Goal: Task Accomplishment & Management: Manage account settings

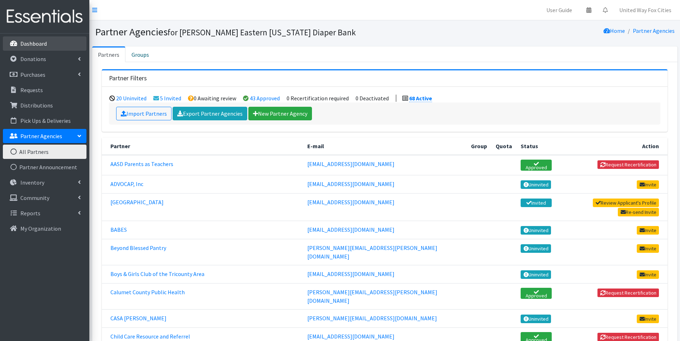
click at [45, 42] on p "Dashboard" at bounding box center [33, 43] width 26 height 7
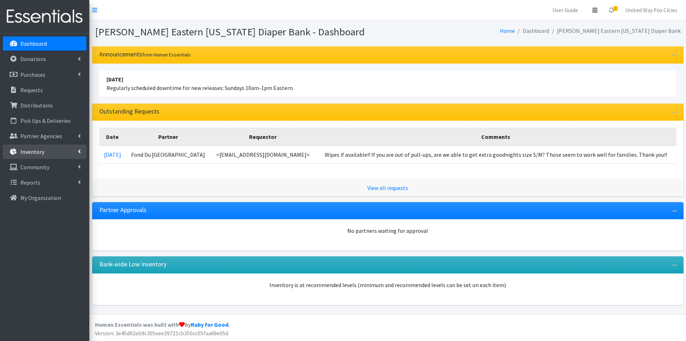
click at [76, 150] on link "Inventory" at bounding box center [45, 152] width 84 height 14
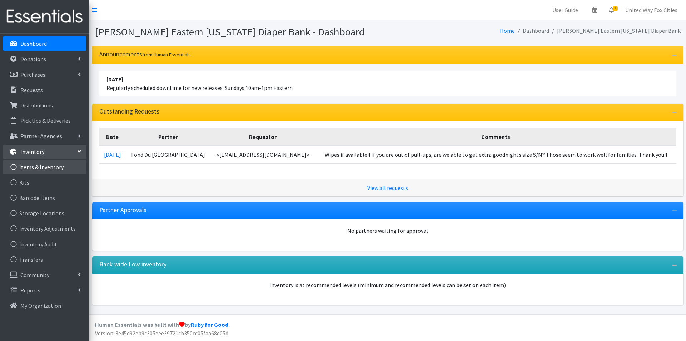
click at [50, 169] on link "Items & Inventory" at bounding box center [45, 167] width 84 height 14
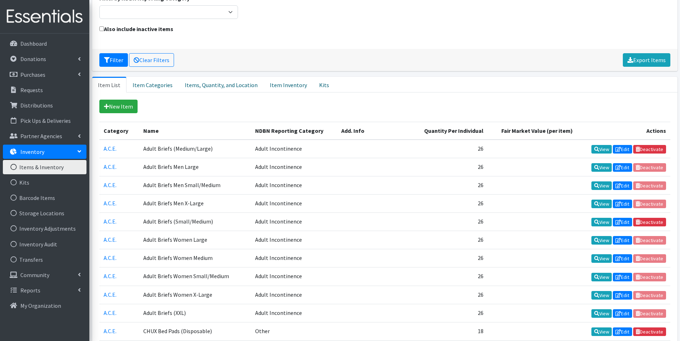
scroll to position [71, 0]
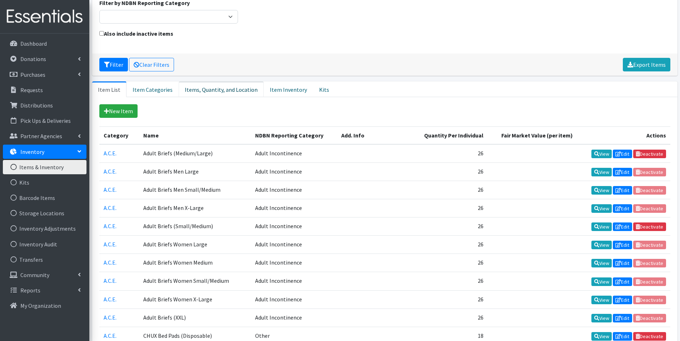
click at [212, 92] on link "Items, Quantity, and Location" at bounding box center [221, 89] width 85 height 16
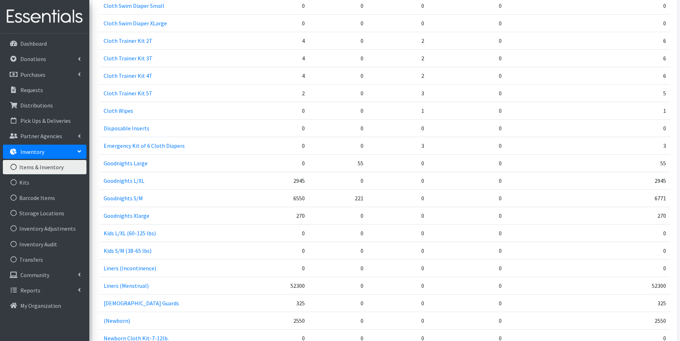
scroll to position [536, 0]
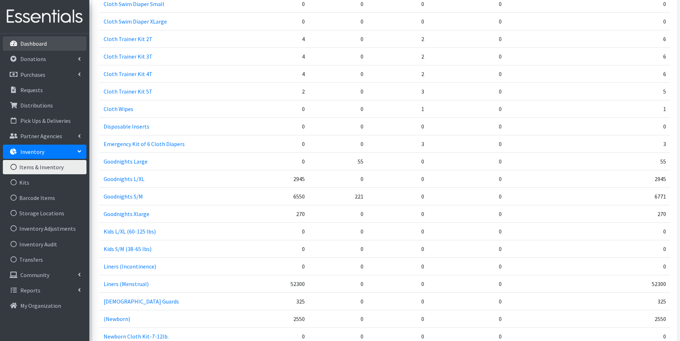
click at [34, 45] on p "Dashboard" at bounding box center [33, 43] width 26 height 7
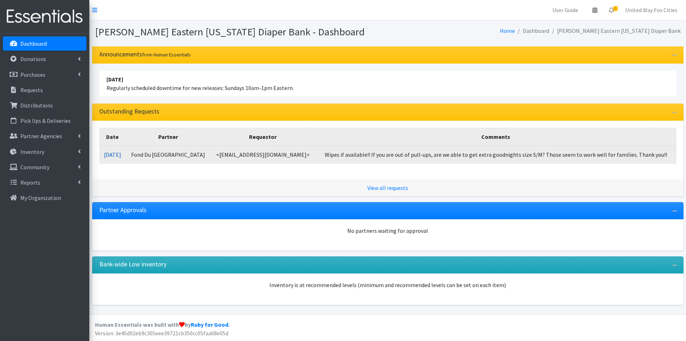
click at [121, 153] on link "09/26/2025" at bounding box center [112, 154] width 17 height 7
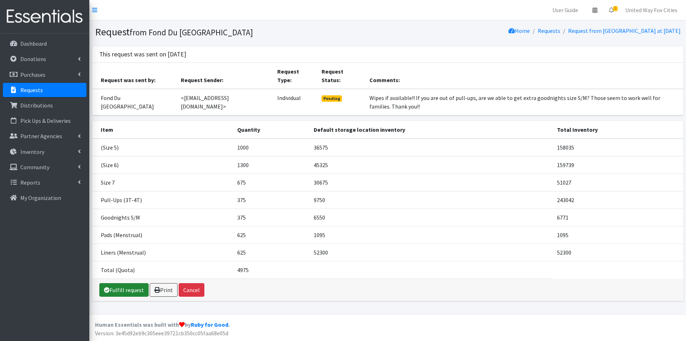
click at [123, 289] on link "Fulfill request" at bounding box center [123, 290] width 49 height 14
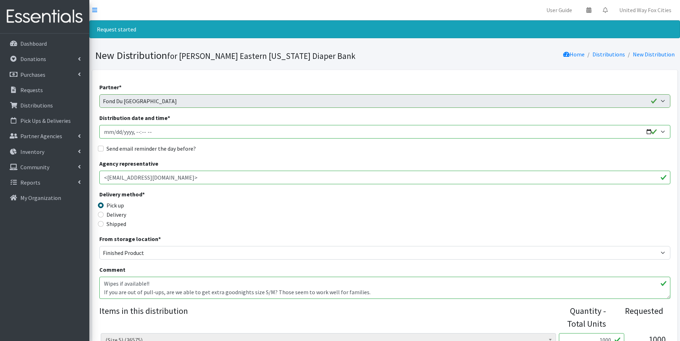
click at [646, 134] on input "Distribution date and time *" at bounding box center [384, 132] width 571 height 14
type input "2025-10-09T09:00"
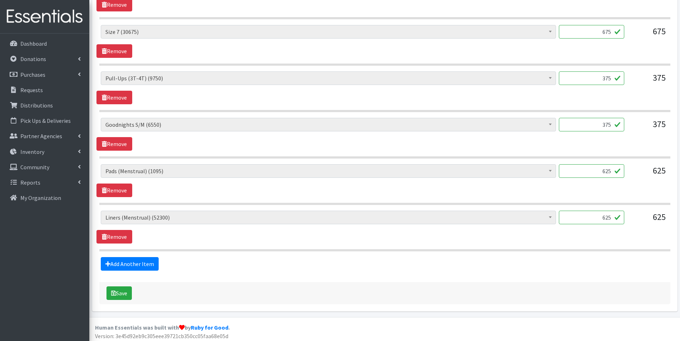
scroll to position [404, 0]
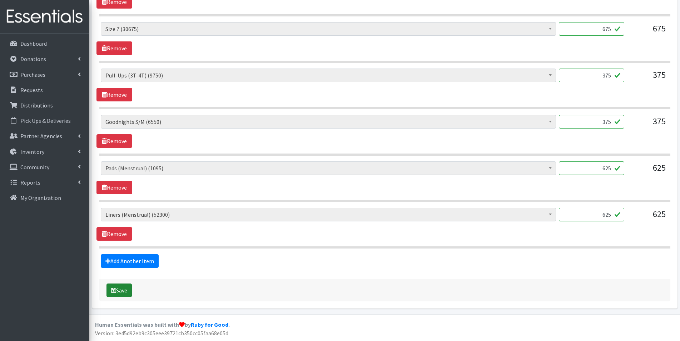
click at [128, 293] on button "Save" at bounding box center [118, 291] width 25 height 14
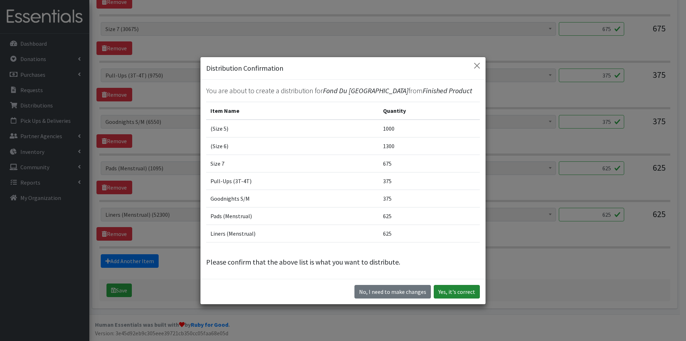
click at [464, 297] on button "Yes, it's correct" at bounding box center [457, 292] width 46 height 14
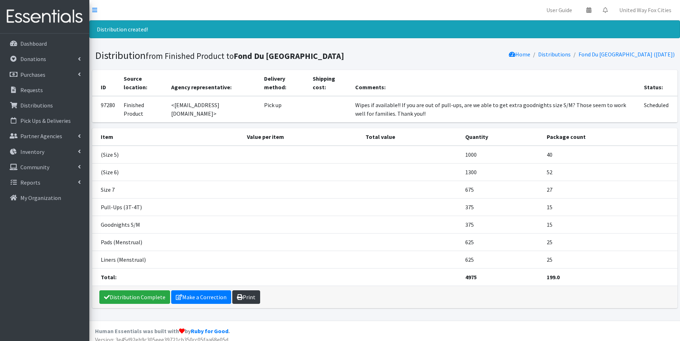
click at [246, 302] on link "Print" at bounding box center [246, 297] width 28 height 14
click at [214, 299] on link "Make a Correction" at bounding box center [201, 297] width 60 height 14
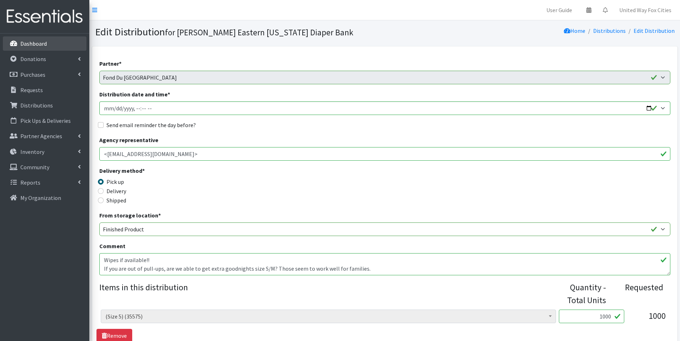
click at [33, 47] on p "Dashboard" at bounding box center [33, 43] width 26 height 7
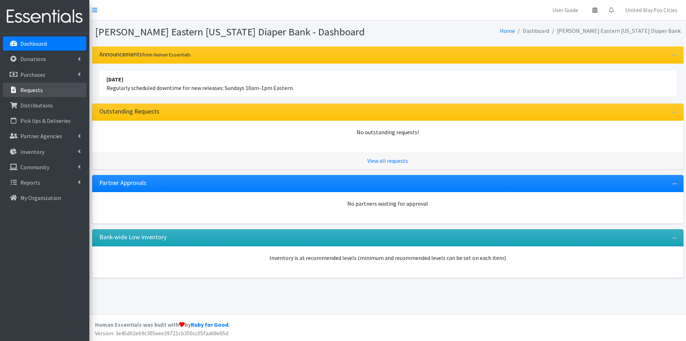
click at [42, 92] on link "Requests" at bounding box center [45, 90] width 84 height 14
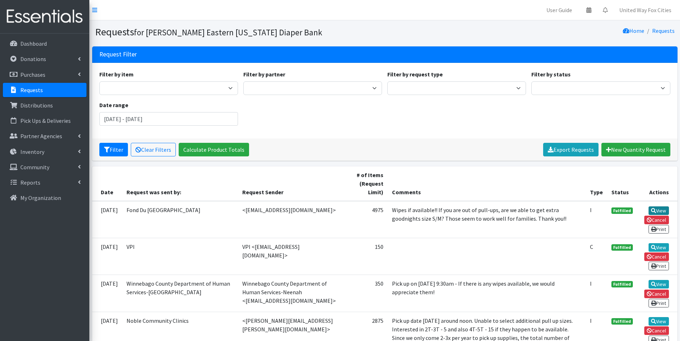
click at [659, 211] on link "View" at bounding box center [658, 210] width 20 height 9
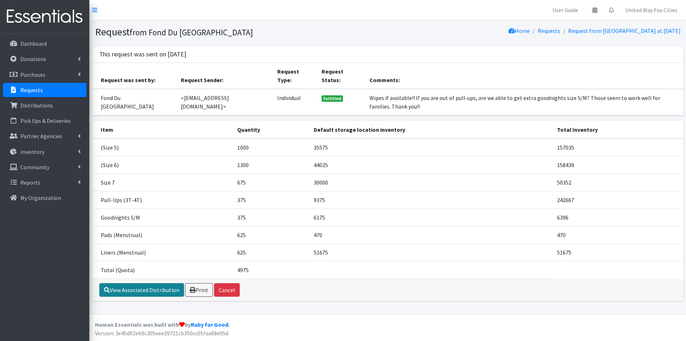
click at [160, 290] on link "View Associated Distribution" at bounding box center [141, 290] width 85 height 14
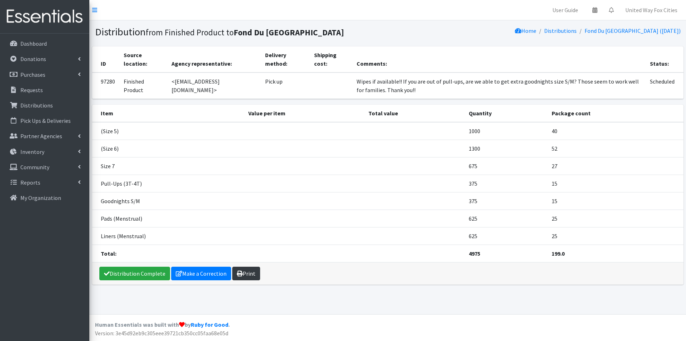
click at [256, 278] on link "Print" at bounding box center [246, 274] width 28 height 14
click at [44, 42] on p "Dashboard" at bounding box center [33, 43] width 26 height 7
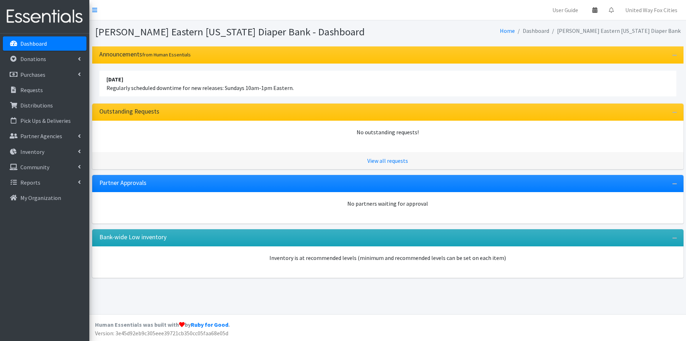
click at [596, 10] on icon at bounding box center [594, 10] width 5 height 6
click at [565, 39] on link "View Calendar" at bounding box center [552, 39] width 99 height 13
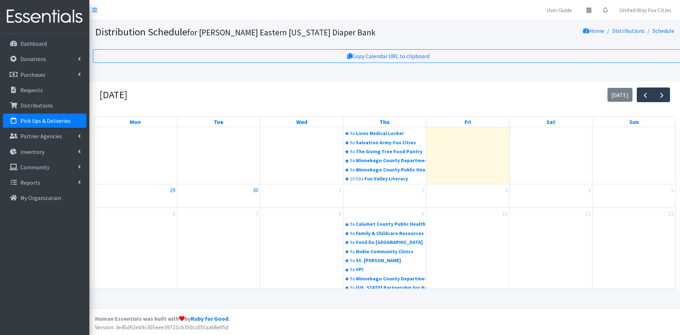
scroll to position [6, 0]
click at [29, 47] on p "Dashboard" at bounding box center [33, 43] width 26 height 7
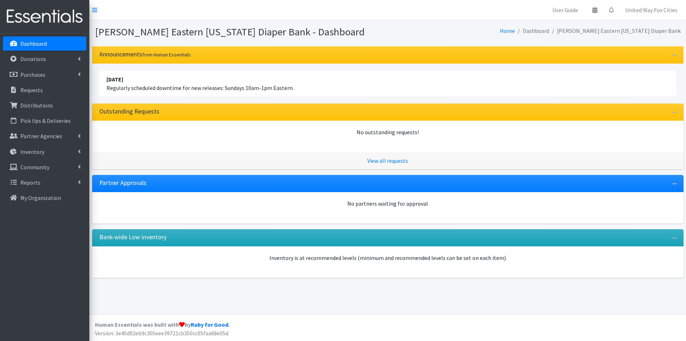
click at [29, 42] on p "Dashboard" at bounding box center [33, 43] width 26 height 7
click at [647, 11] on link "United Way Fox Cities" at bounding box center [651, 10] width 64 height 14
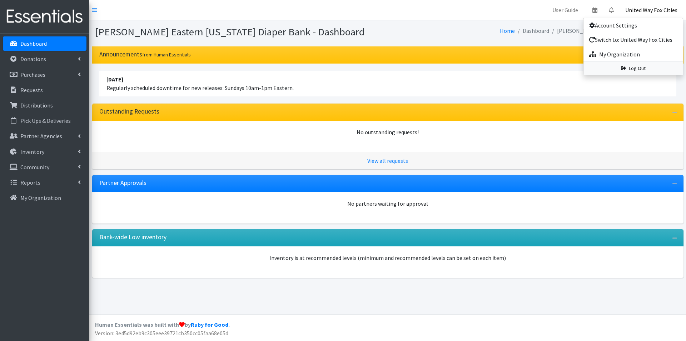
click at [641, 68] on link "Log Out" at bounding box center [632, 68] width 99 height 13
